Goal: Navigation & Orientation: Understand site structure

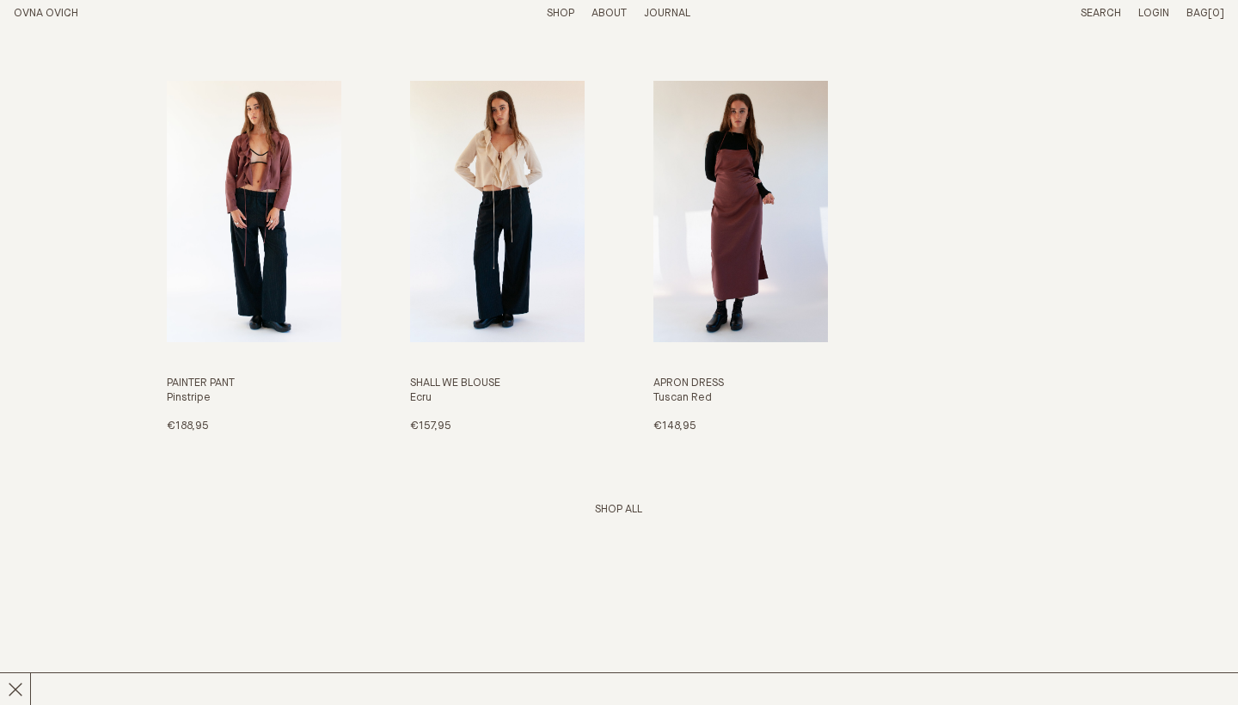
scroll to position [2230, 0]
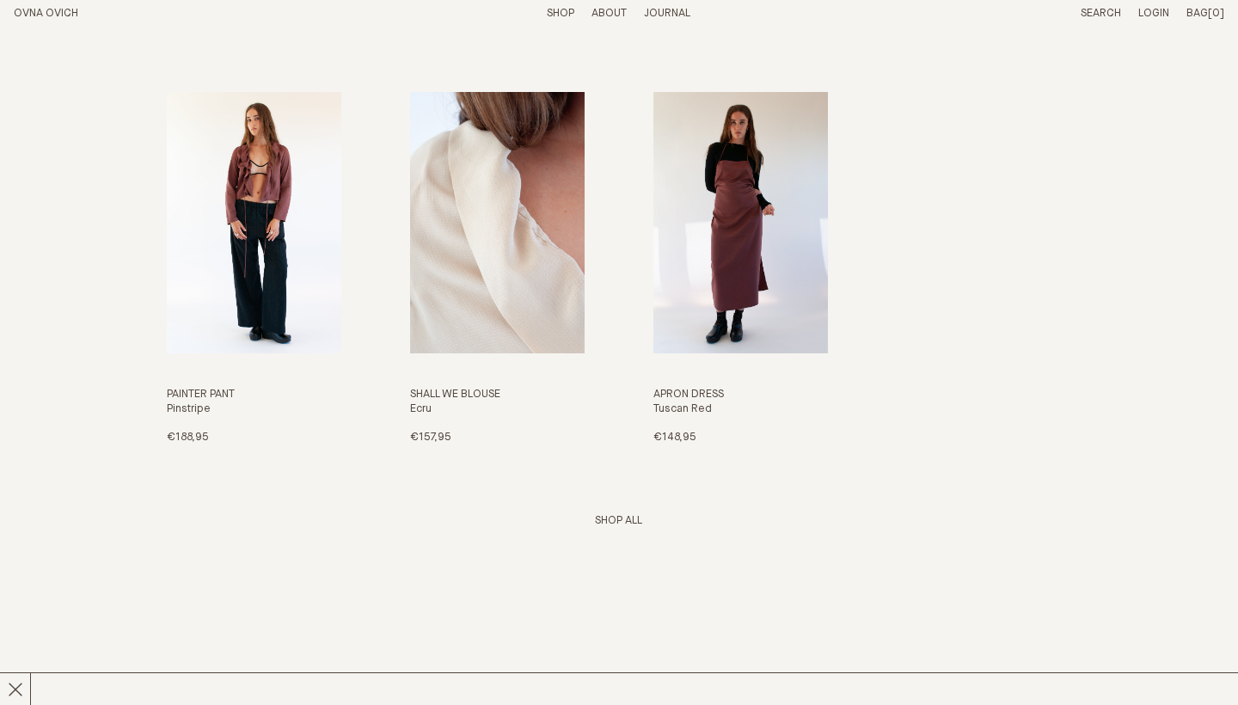
click at [482, 390] on h3 "Shall We Blouse" at bounding box center [497, 395] width 175 height 15
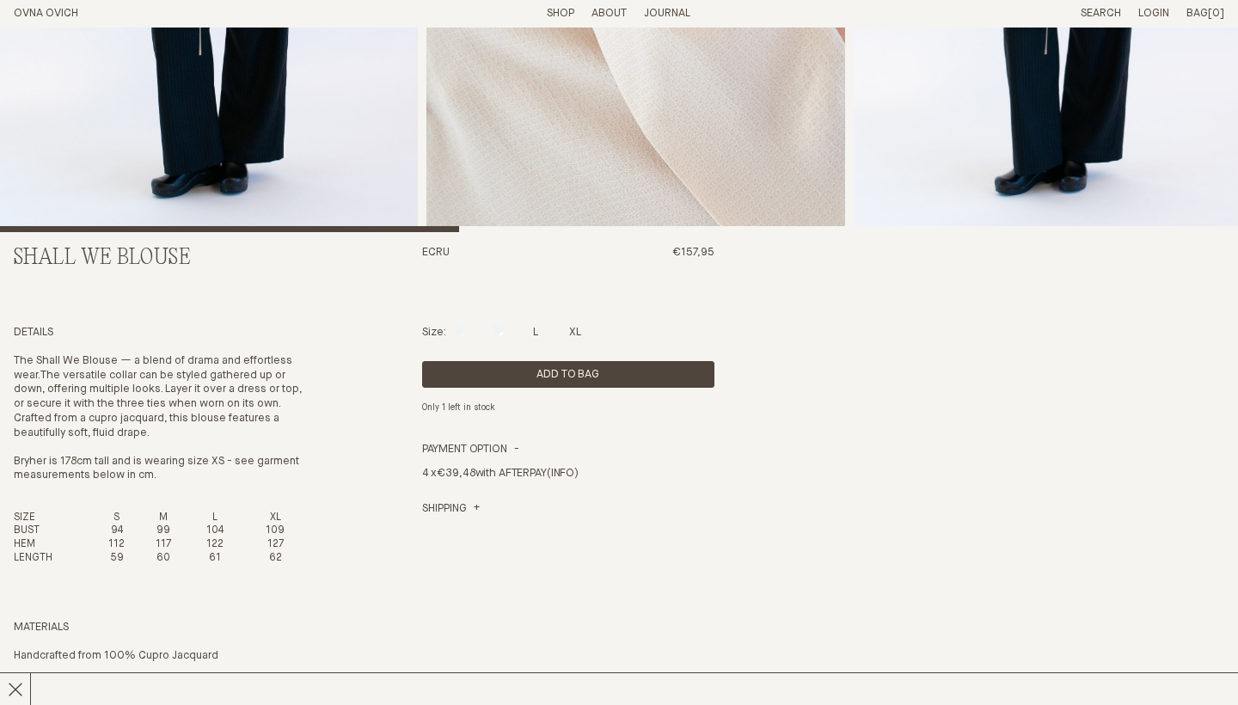
scroll to position [426, 0]
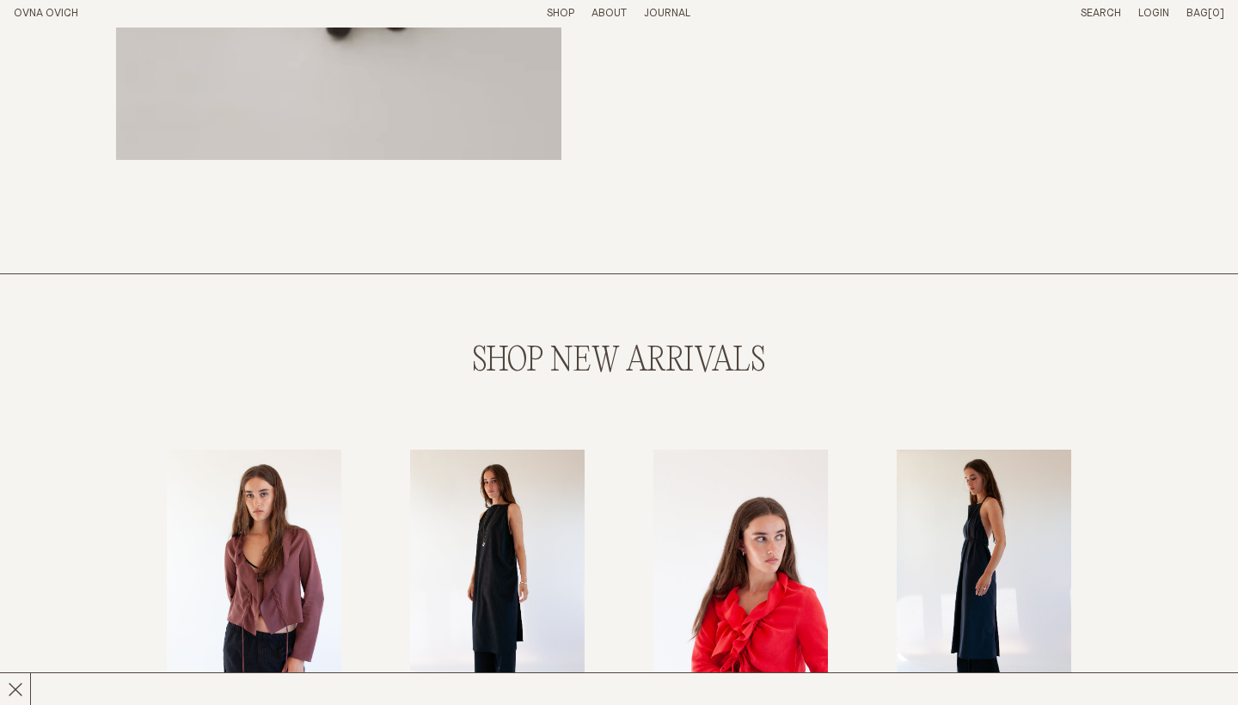
scroll to position [1818, 0]
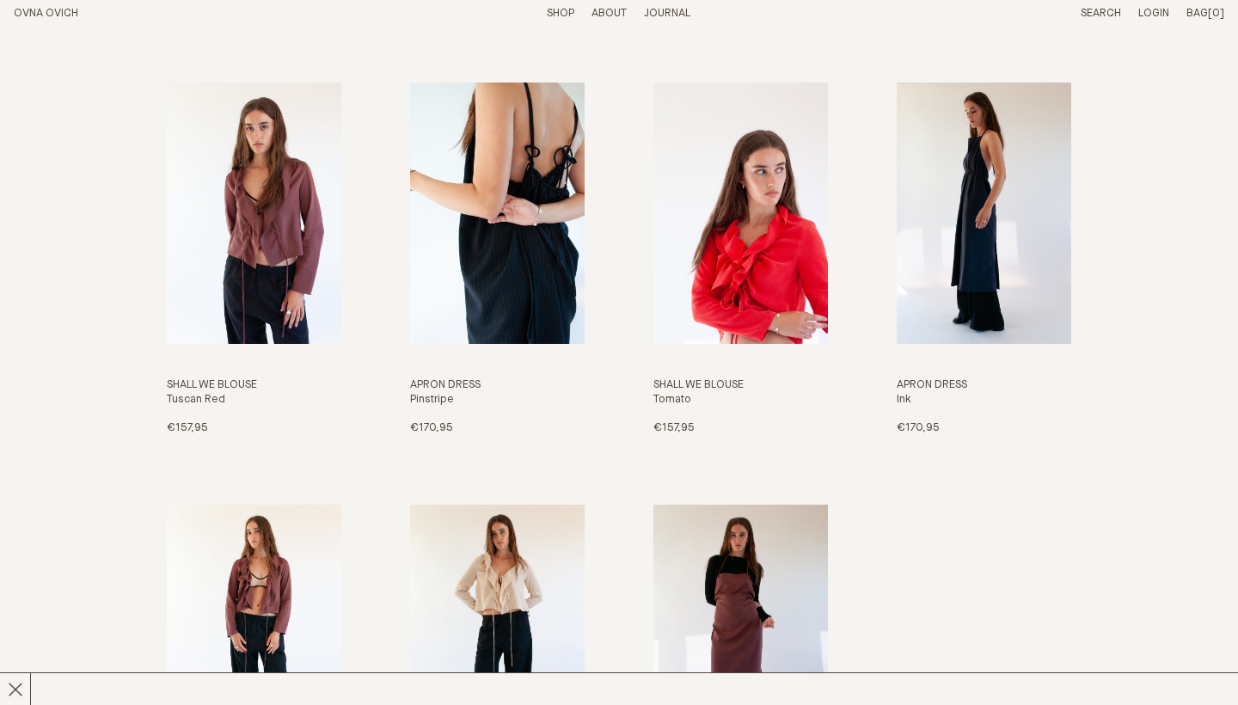
click at [455, 316] on img "Apron Dress" at bounding box center [497, 214] width 175 height 262
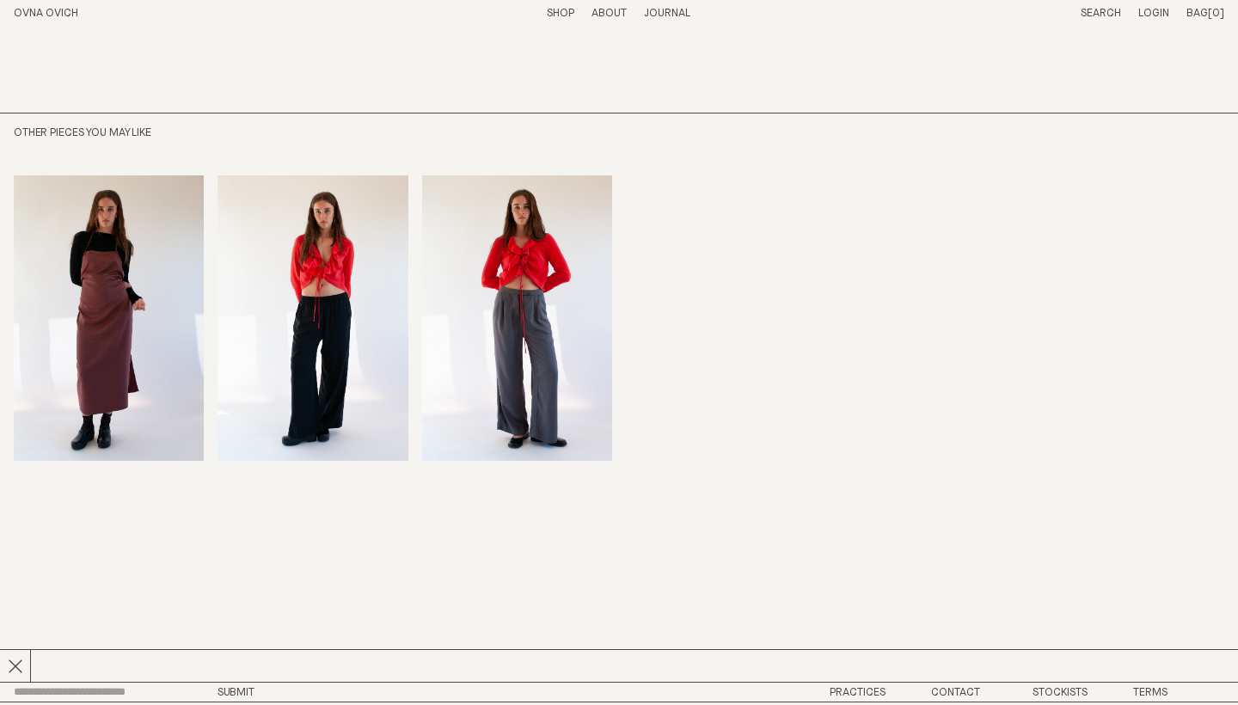
scroll to position [1410, 0]
click at [877, 688] on link "Practices" at bounding box center [858, 693] width 56 height 11
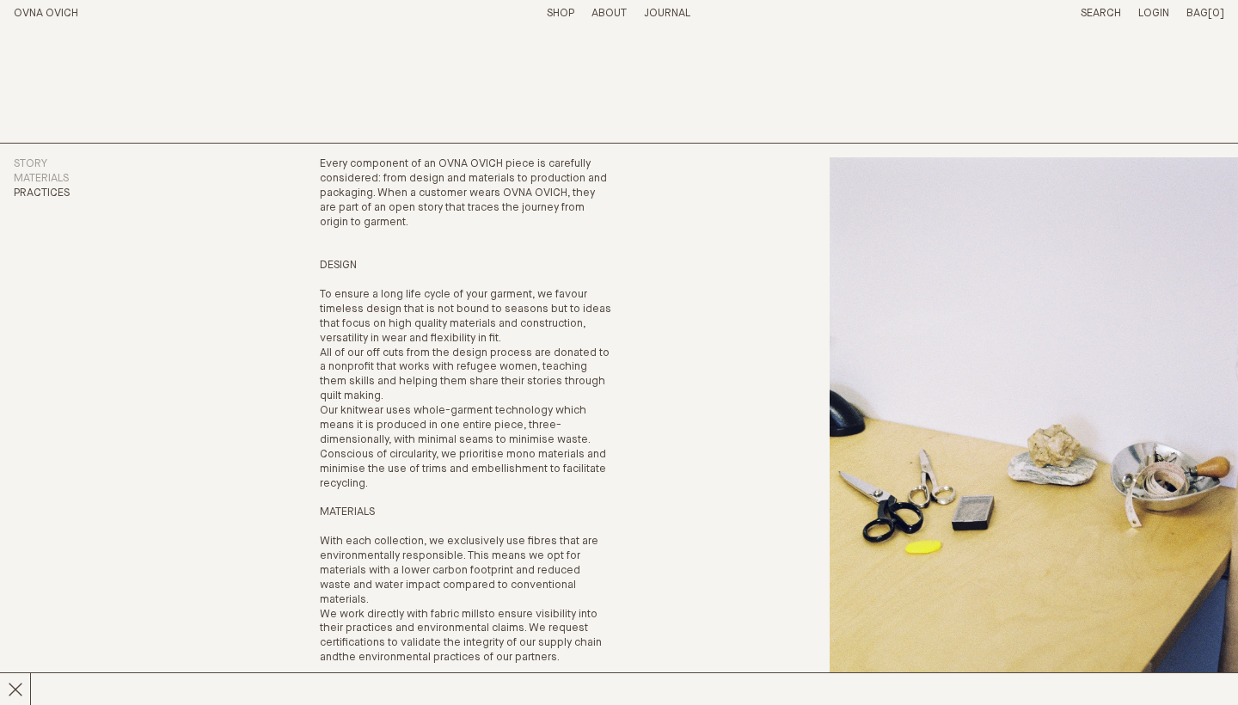
click at [615, 12] on p "About" at bounding box center [609, 14] width 35 height 15
click at [40, 176] on link "Materials" at bounding box center [41, 178] width 55 height 11
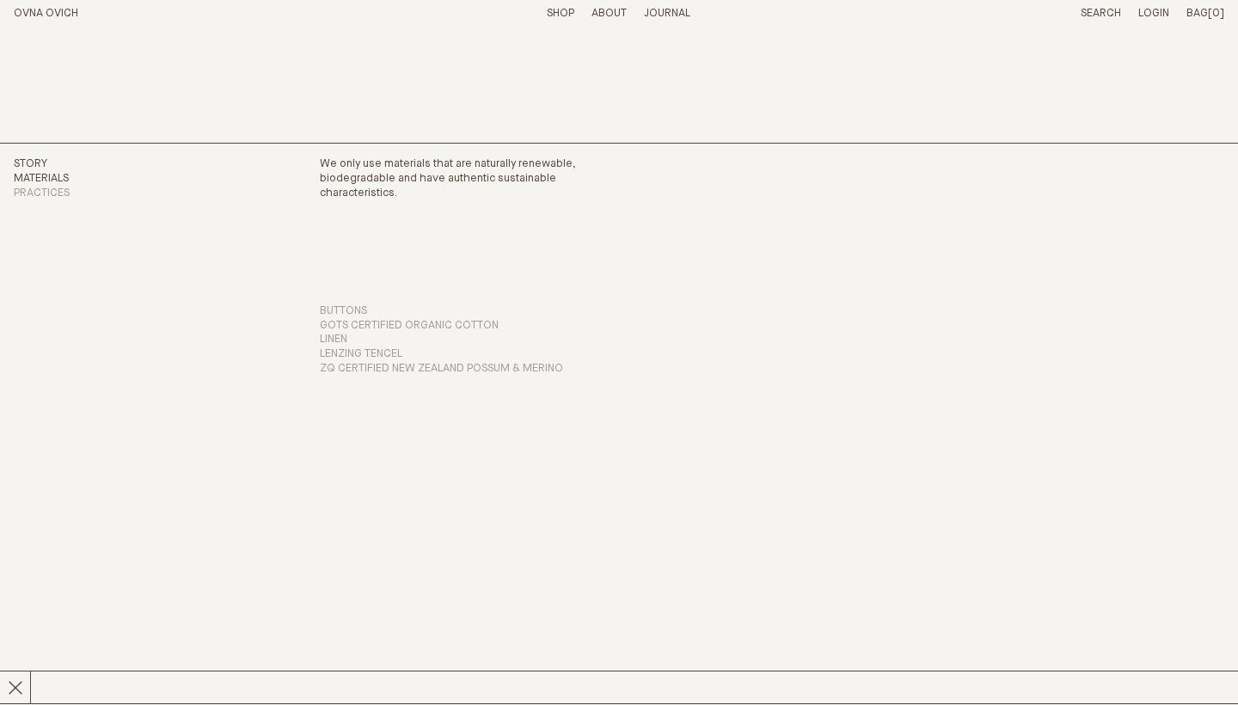
click at [38, 163] on link "Story" at bounding box center [31, 163] width 34 height 11
